Goal: Task Accomplishment & Management: Use online tool/utility

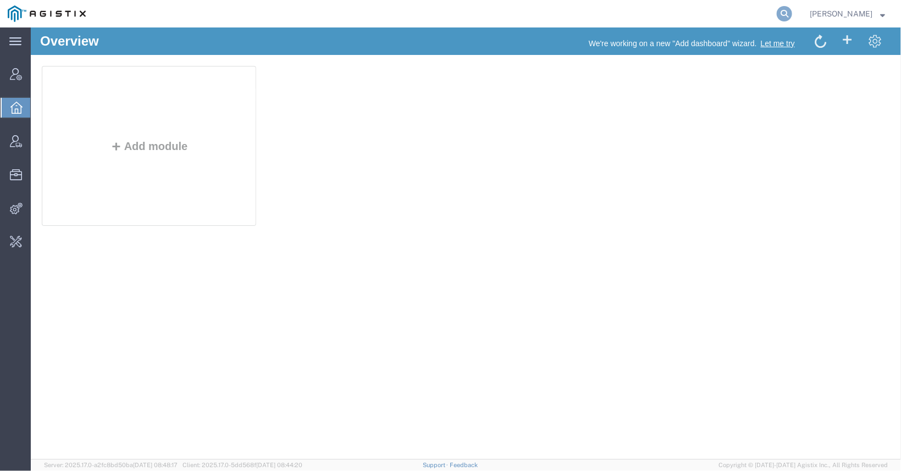
click at [776, 15] on icon at bounding box center [783, 13] width 15 height 15
type input "[EMAIL_ADDRESS][DOMAIN_NAME]"
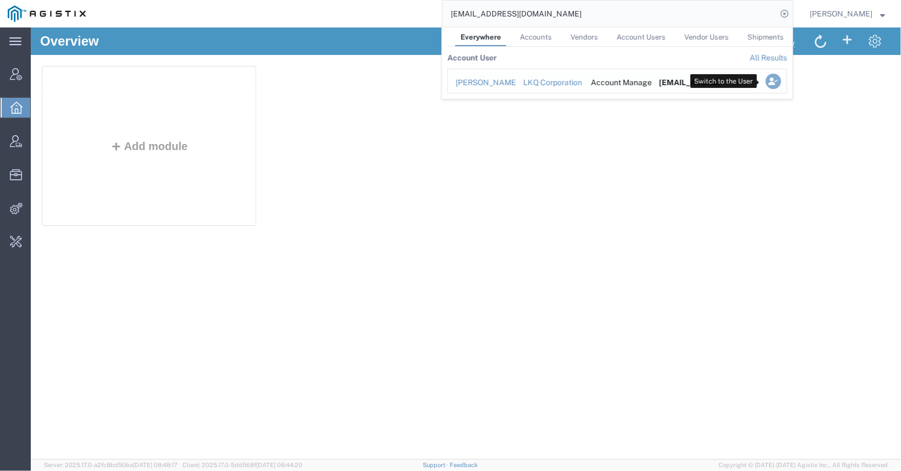
click at [765, 84] on icon "Search Results" at bounding box center [772, 81] width 15 height 15
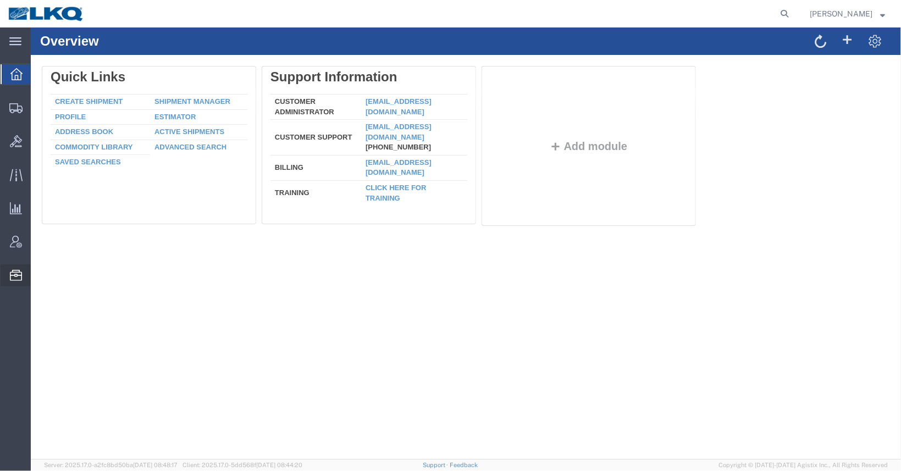
click at [0, 0] on span "Templates" at bounding box center [0, 0] width 0 height 0
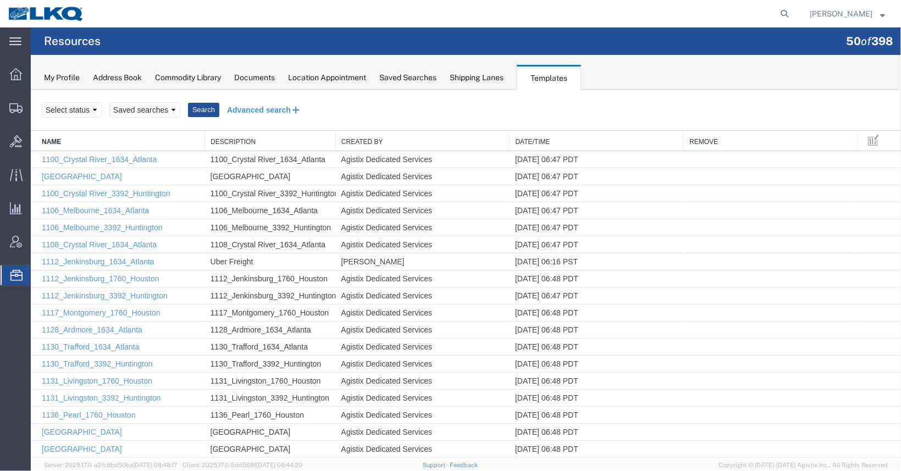
click at [231, 104] on button "Advanced search" at bounding box center [264, 109] width 90 height 19
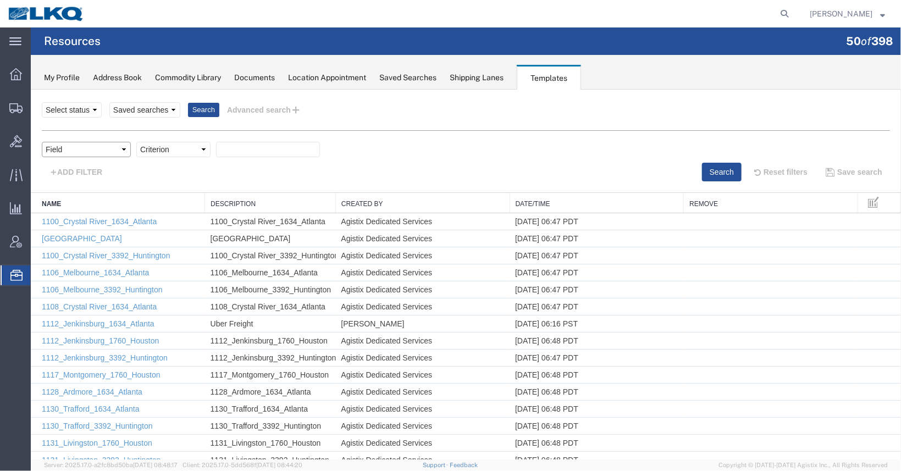
click at [41, 141] on select "Field Create Date Created by Description From Alias From City From Company From…" at bounding box center [85, 148] width 89 height 15
select select "name"
click option "Name" at bounding box center [30, 89] width 0 height 0
click at [136, 141] on select "Criterion contains does not contain is is blank is not blank starts with" at bounding box center [173, 148] width 74 height 15
select select "contains"
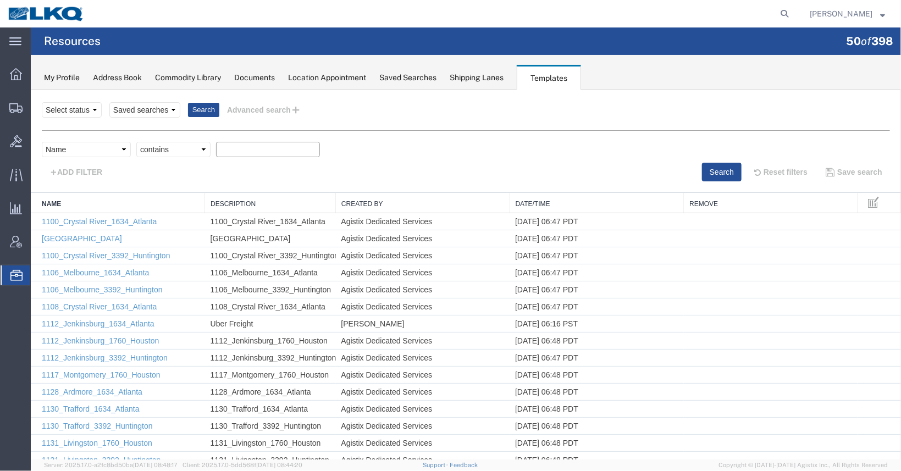
click option "contains" at bounding box center [30, 89] width 0 height 0
paste input "Dedicated_1760_1634_Eng"
type input "Dedicated_1760_1634_Eng"
click at [721, 166] on button "Search" at bounding box center [721, 171] width 40 height 19
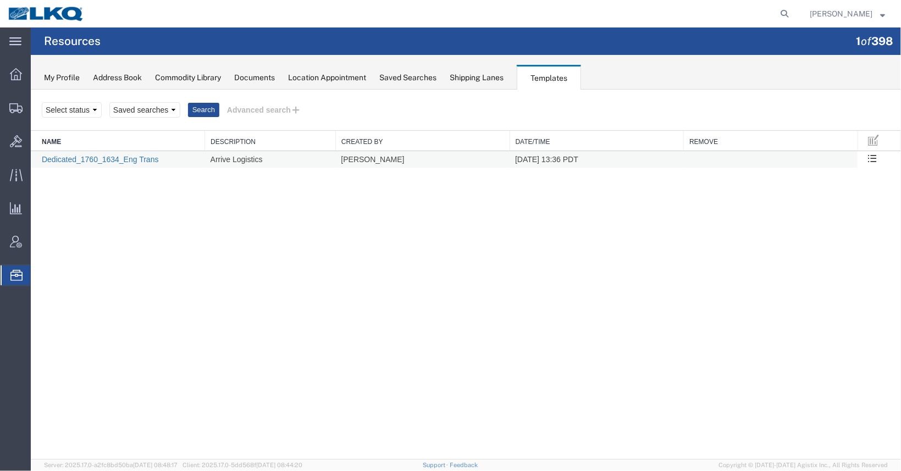
click at [115, 158] on link "Dedicated_1760_1634_Eng Trans" at bounding box center [99, 158] width 117 height 9
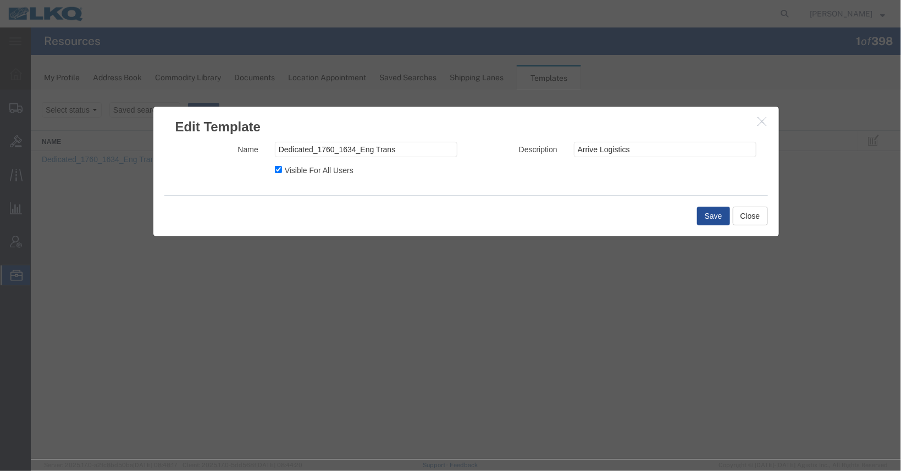
click at [767, 122] on button "button" at bounding box center [763, 121] width 14 height 14
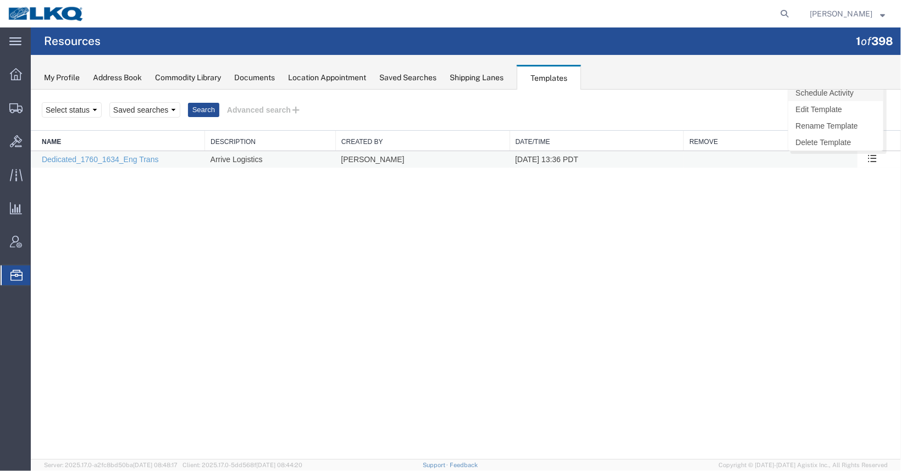
click at [857, 93] on link "Schedule Activity" at bounding box center [834, 92] width 95 height 16
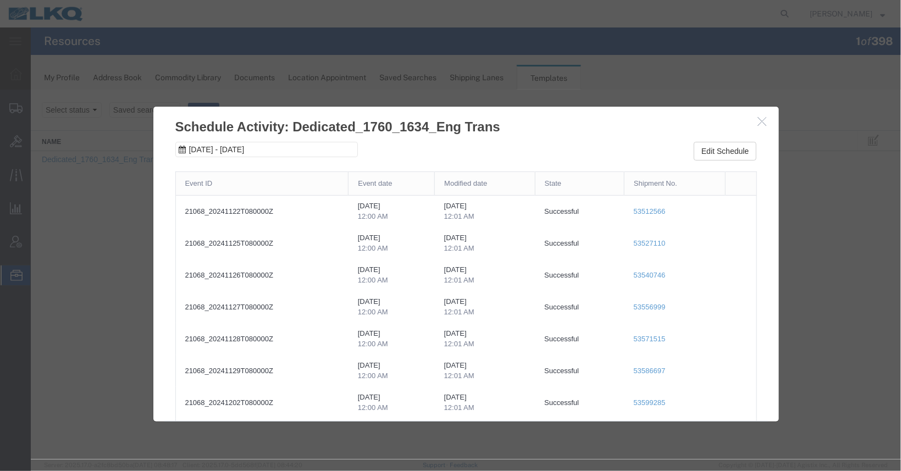
click at [247, 147] on span "Jan 1st 2025 - Feb 5th 2025" at bounding box center [216, 148] width 61 height 11
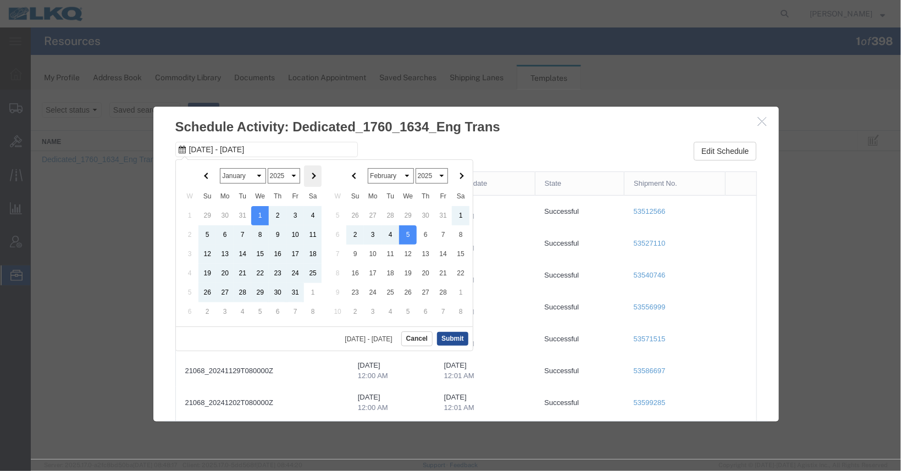
click at [312, 178] on th at bounding box center [312, 175] width 18 height 21
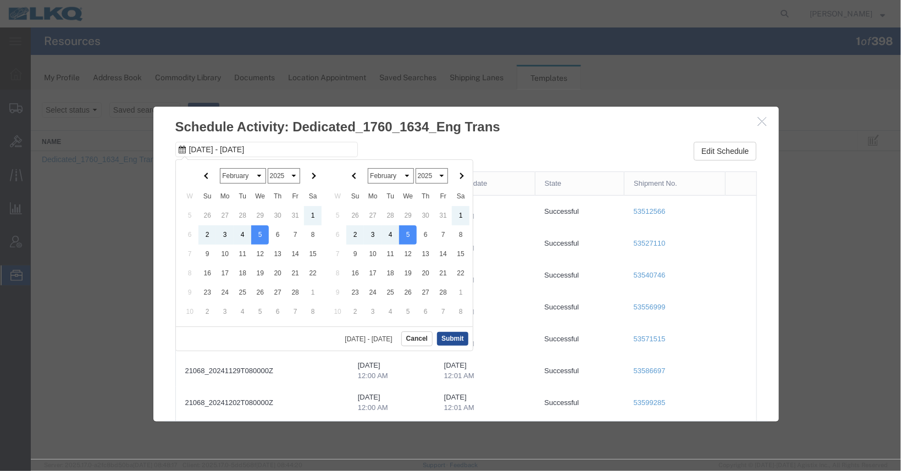
click at [312, 178] on span at bounding box center [312, 175] width 6 height 6
click at [312, 180] on th at bounding box center [312, 175] width 18 height 21
click at [311, 181] on th at bounding box center [312, 175] width 18 height 21
click at [457, 174] on th at bounding box center [460, 175] width 18 height 21
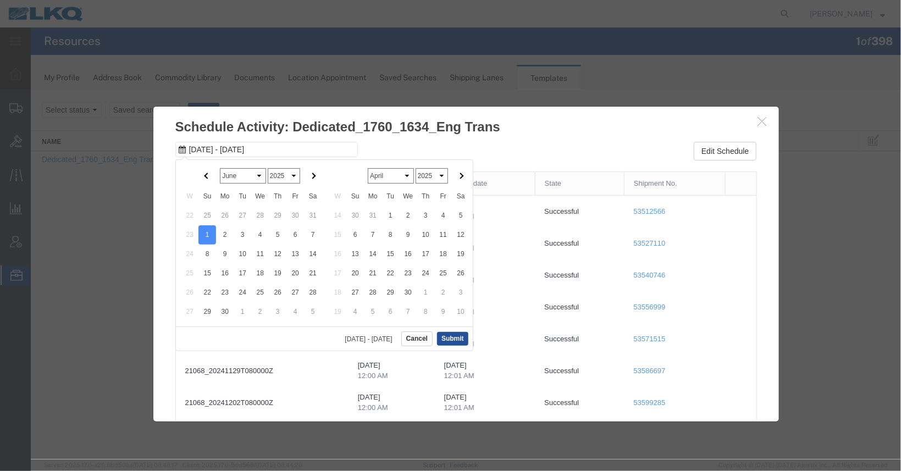
click at [456, 176] on th at bounding box center [460, 175] width 18 height 21
click at [456, 174] on th at bounding box center [460, 175] width 18 height 21
click at [456, 175] on th at bounding box center [460, 175] width 18 height 21
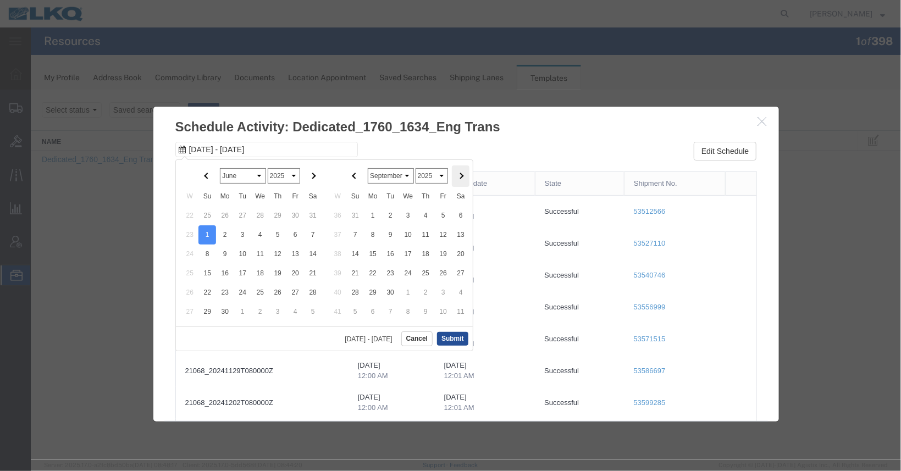
click at [457, 177] on th at bounding box center [460, 175] width 18 height 21
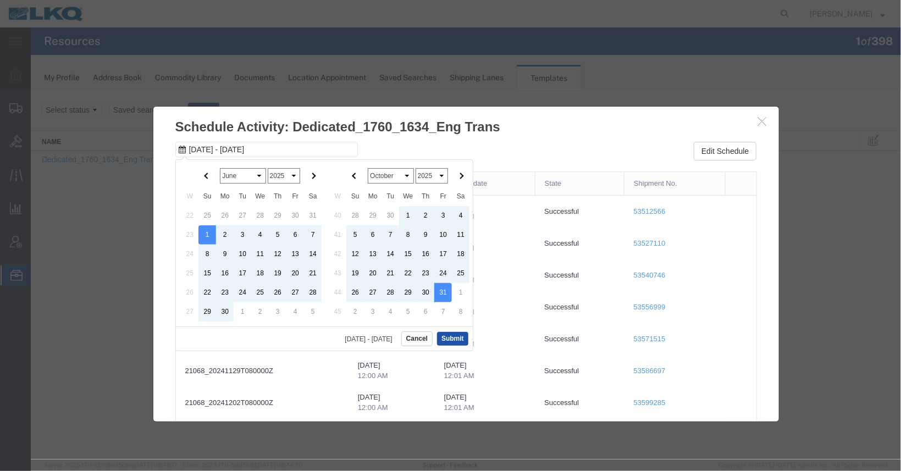
click at [446, 336] on button "Submit" at bounding box center [451, 338] width 31 height 14
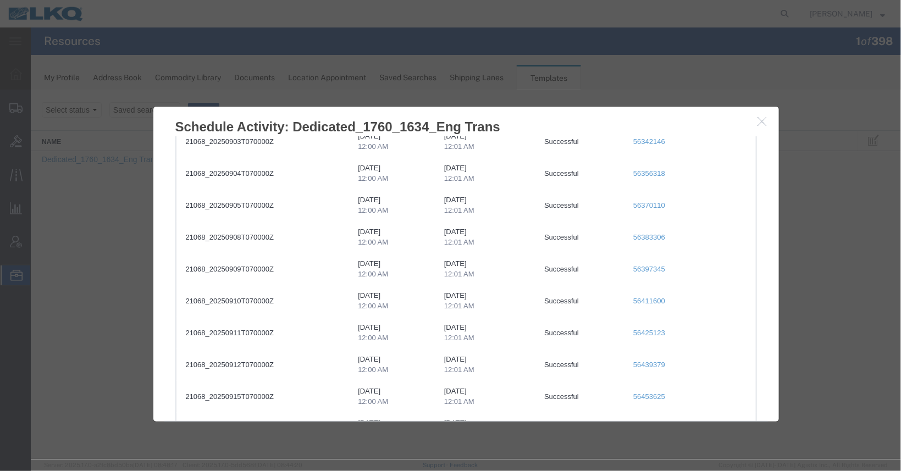
scroll to position [6738, 0]
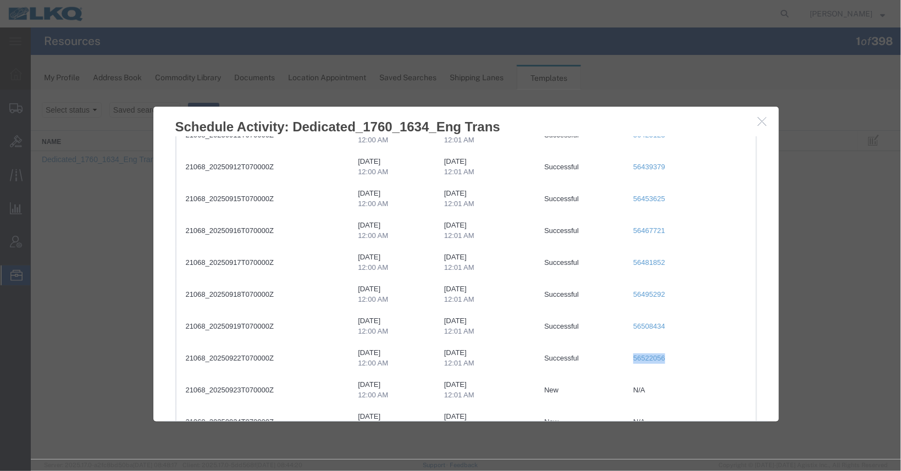
drag, startPoint x: 667, startPoint y: 357, endPoint x: 632, endPoint y: 359, distance: 35.2
click at [632, 359] on td "56522056" at bounding box center [673, 358] width 101 height 32
copy link "56522056"
click at [767, 123] on button "button" at bounding box center [763, 121] width 14 height 14
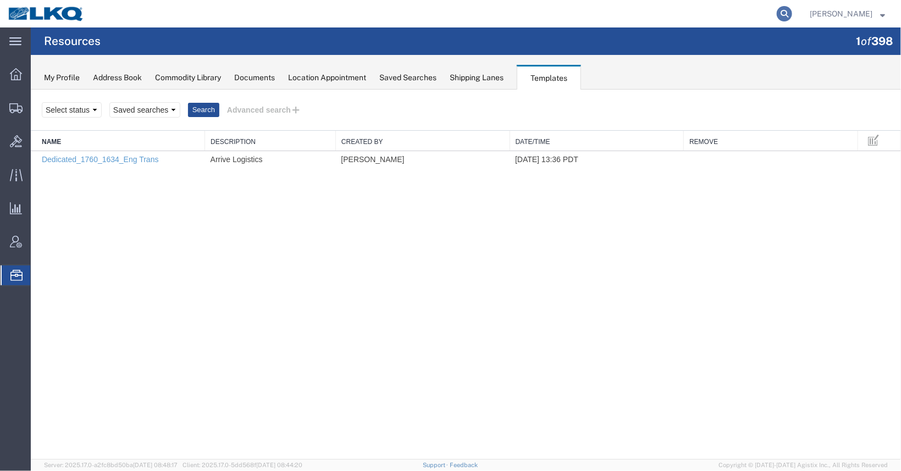
click at [792, 15] on icon at bounding box center [783, 13] width 15 height 15
type input "56522056"
click at [792, 14] on icon at bounding box center [783, 13] width 15 height 15
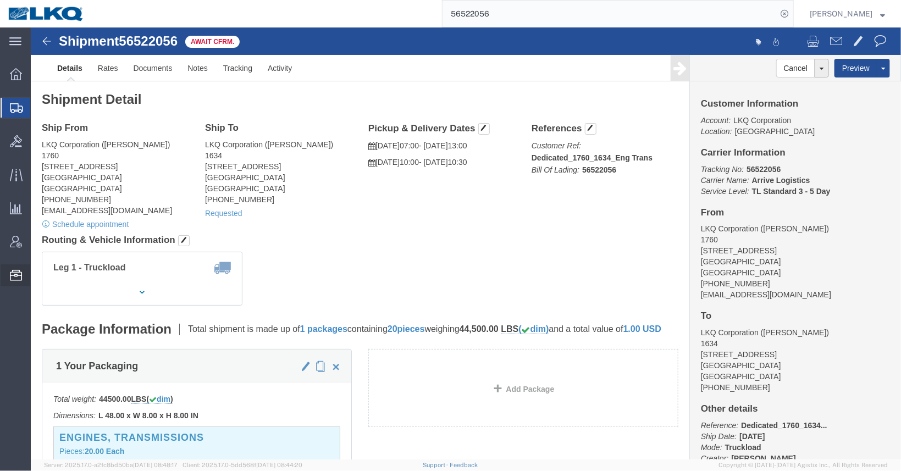
click at [0, 0] on span "Location Appointment" at bounding box center [0, 0] width 0 height 0
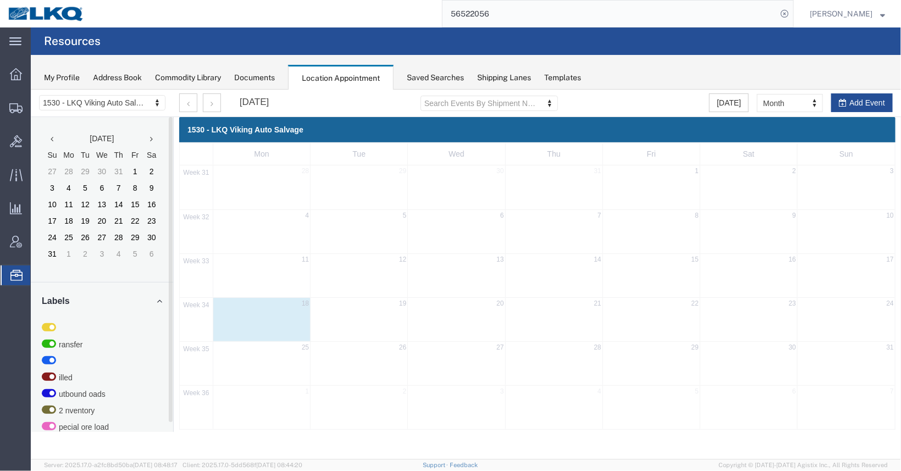
click at [82, 103] on body "Location Scheduling 1530 - LKQ Viking Auto Salvage 1530 - LKQ Viking Auto Salva…" at bounding box center [465, 255] width 870 height 332
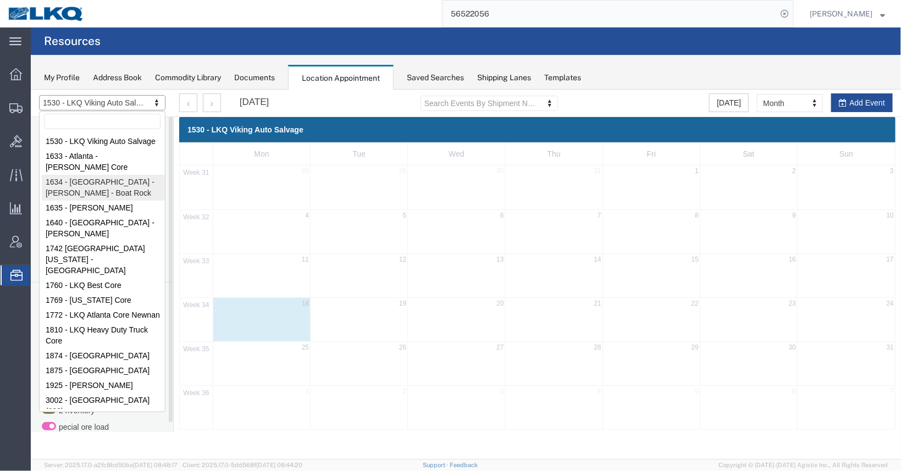
select select "28712"
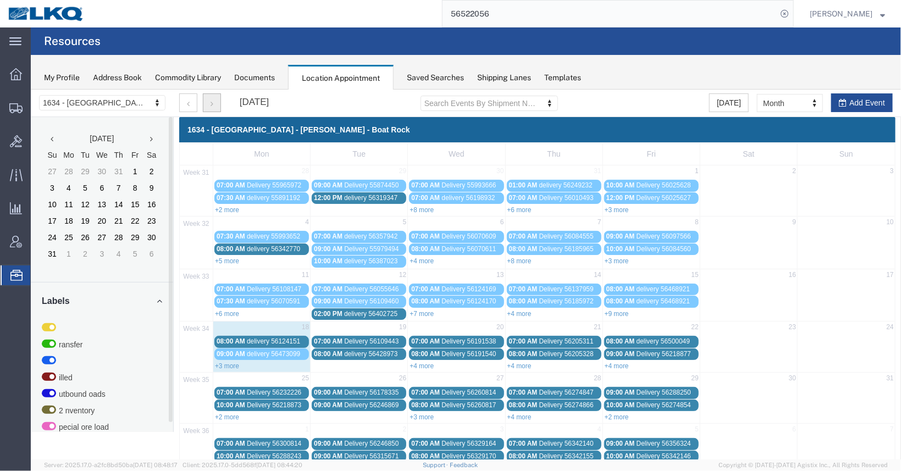
click at [212, 105] on button "button" at bounding box center [211, 102] width 18 height 19
